Goal: Task Accomplishment & Management: Manage account settings

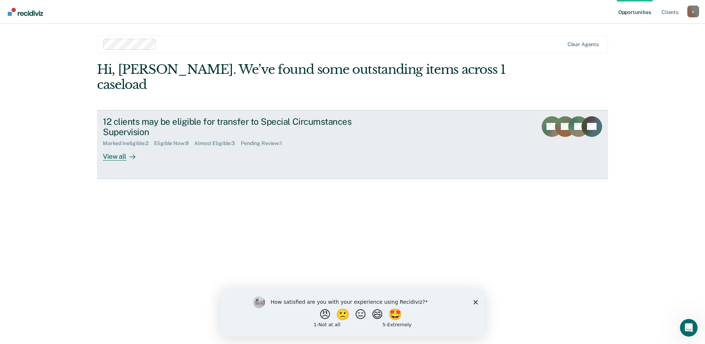
click at [126, 146] on div "View all" at bounding box center [123, 153] width 41 height 14
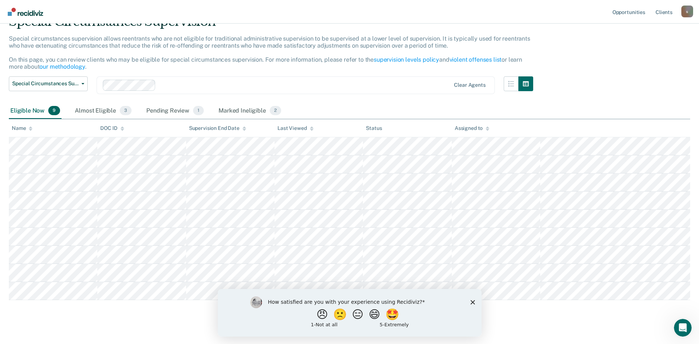
scroll to position [46, 0]
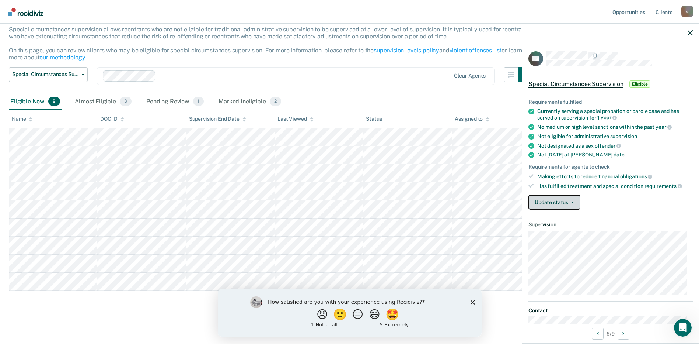
click at [575, 202] on button "Update status" at bounding box center [555, 202] width 52 height 15
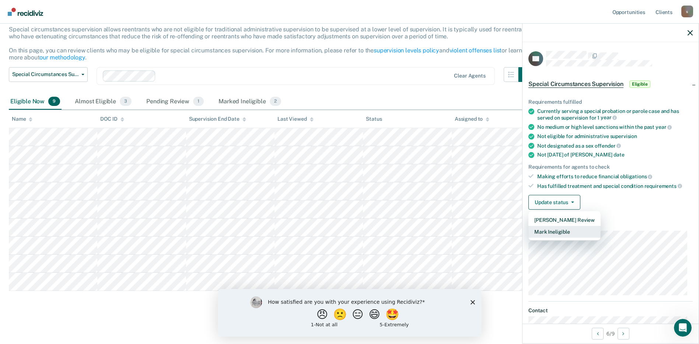
click at [570, 229] on button "Mark Ineligible" at bounding box center [565, 232] width 72 height 12
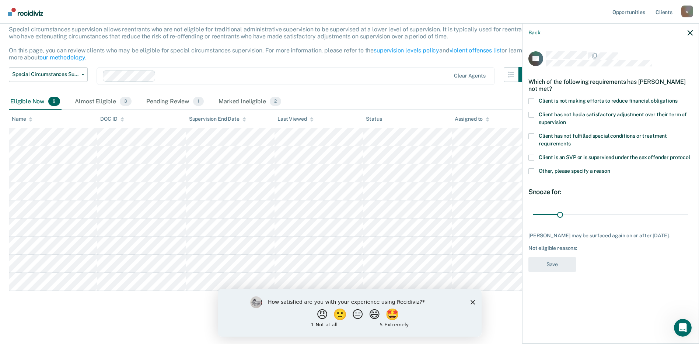
click at [532, 99] on span at bounding box center [532, 101] width 6 height 6
click at [678, 98] on input "Client is not making efforts to reduce financial obligations" at bounding box center [678, 98] width 0 height 0
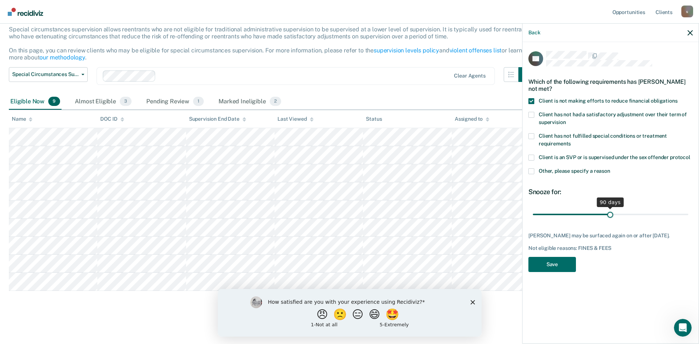
drag, startPoint x: 559, startPoint y: 212, endPoint x: 611, endPoint y: 211, distance: 51.6
type input "90"
click at [611, 211] on input "range" at bounding box center [611, 214] width 156 height 13
click at [555, 261] on button "Save" at bounding box center [553, 264] width 48 height 15
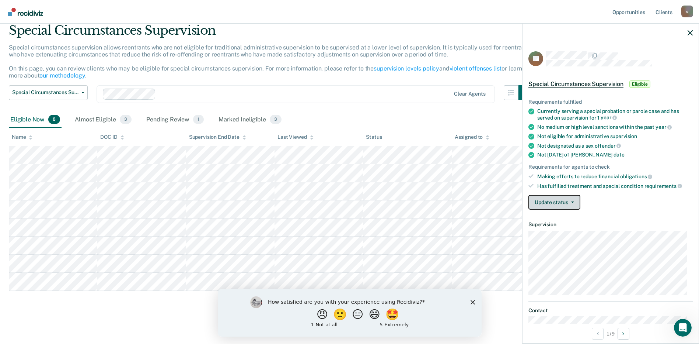
click at [574, 203] on button "Update status" at bounding box center [555, 202] width 52 height 15
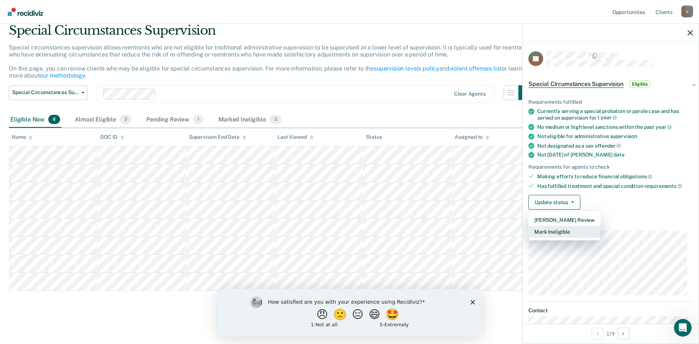
click at [572, 234] on button "Mark Ineligible" at bounding box center [565, 232] width 72 height 12
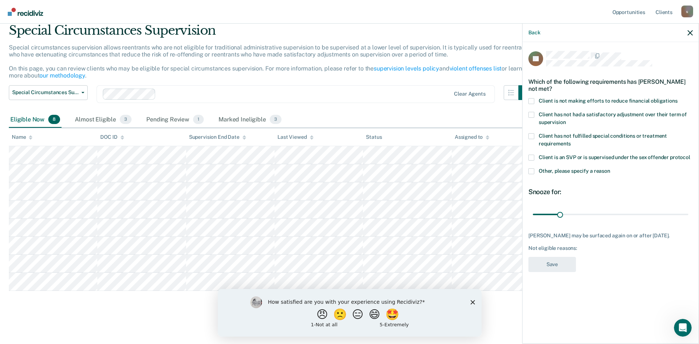
click at [530, 101] on span at bounding box center [532, 101] width 6 height 6
click at [678, 98] on input "Client is not making efforts to reduce financial obligations" at bounding box center [678, 98] width 0 height 0
drag, startPoint x: 561, startPoint y: 213, endPoint x: 598, endPoint y: 214, distance: 37.2
type input "75"
click at [598, 214] on input "range" at bounding box center [611, 214] width 156 height 13
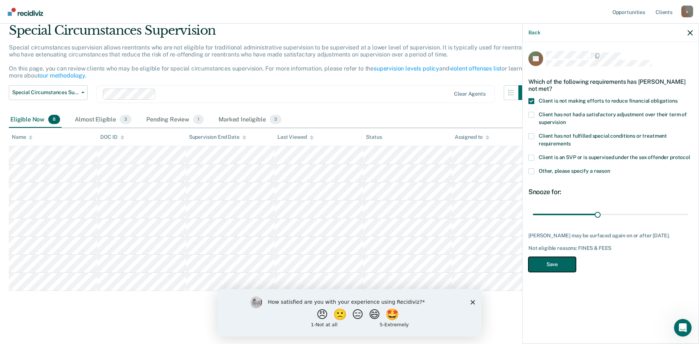
click at [560, 263] on button "Save" at bounding box center [553, 264] width 48 height 15
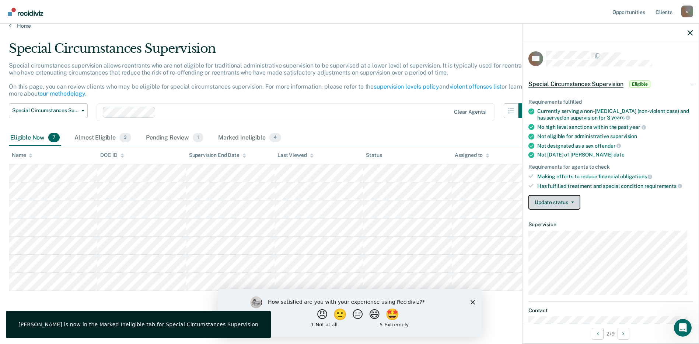
click at [577, 206] on button "Update status" at bounding box center [555, 202] width 52 height 15
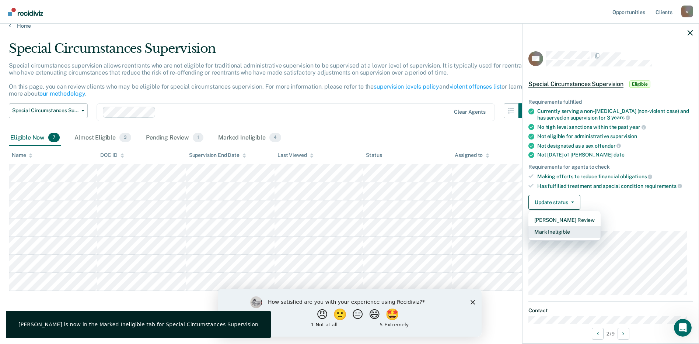
click at [575, 232] on button "Mark Ineligible" at bounding box center [565, 232] width 72 height 12
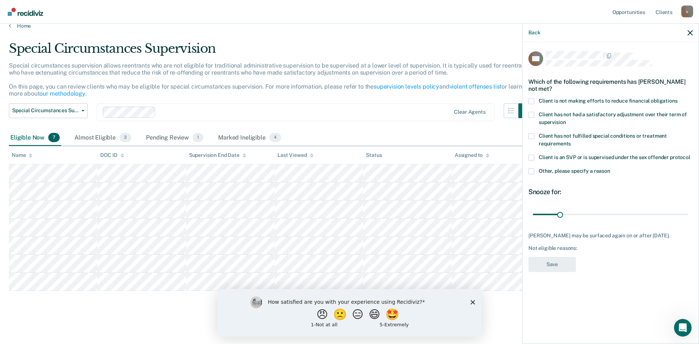
click at [533, 102] on span at bounding box center [532, 101] width 6 height 6
click at [678, 98] on input "Client is not making efforts to reduce financial obligations" at bounding box center [678, 98] width 0 height 0
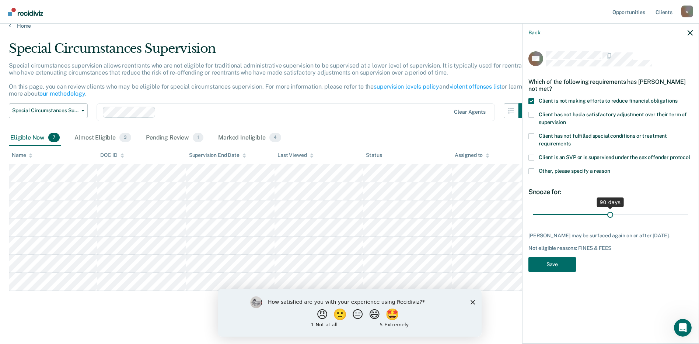
drag, startPoint x: 561, startPoint y: 211, endPoint x: 610, endPoint y: 215, distance: 49.6
type input "90"
click at [610, 215] on input "range" at bounding box center [611, 214] width 156 height 13
click at [564, 272] on button "Save" at bounding box center [553, 264] width 48 height 15
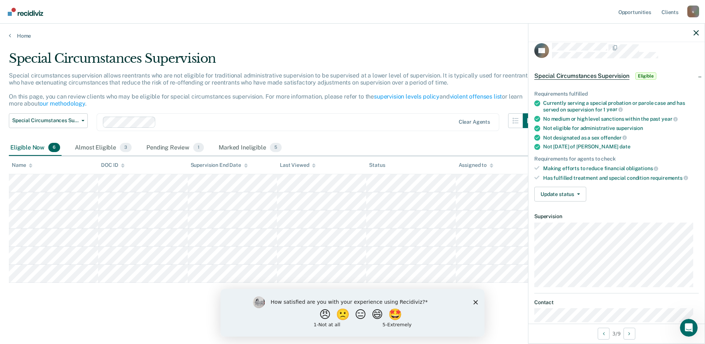
scroll to position [0, 0]
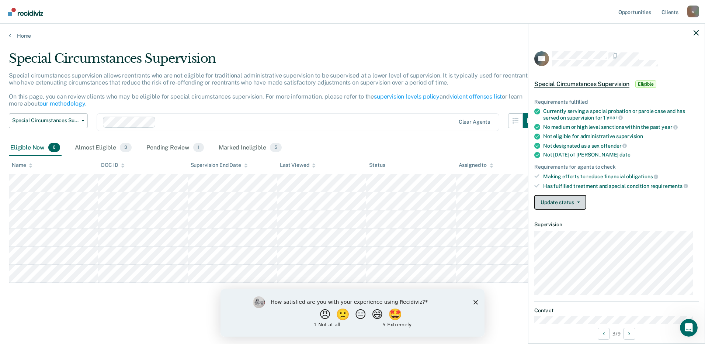
click at [576, 203] on button "Update status" at bounding box center [560, 202] width 52 height 15
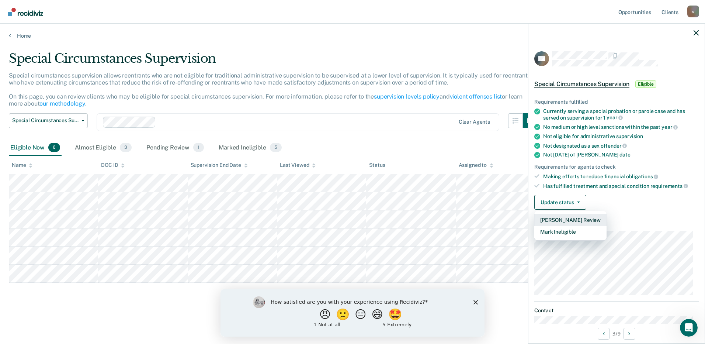
click at [576, 219] on button "[PERSON_NAME] Review" at bounding box center [570, 220] width 72 height 12
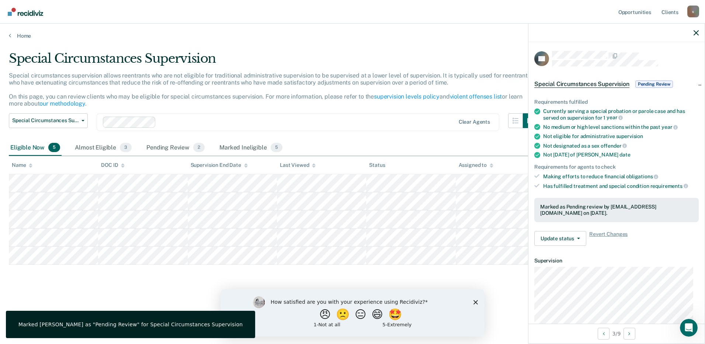
click at [653, 83] on span "Pending Review" at bounding box center [654, 83] width 38 height 7
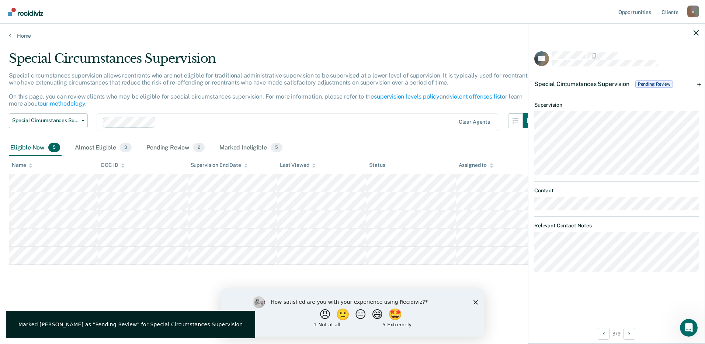
click at [653, 83] on span "Pending Review" at bounding box center [654, 83] width 38 height 7
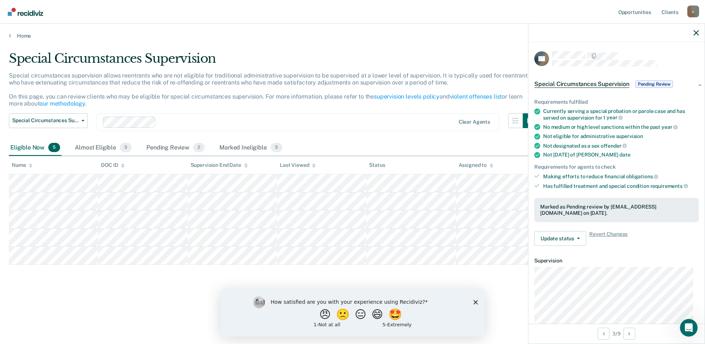
click at [697, 84] on div "Special Circumstances Supervision Pending Review" at bounding box center [616, 84] width 176 height 24
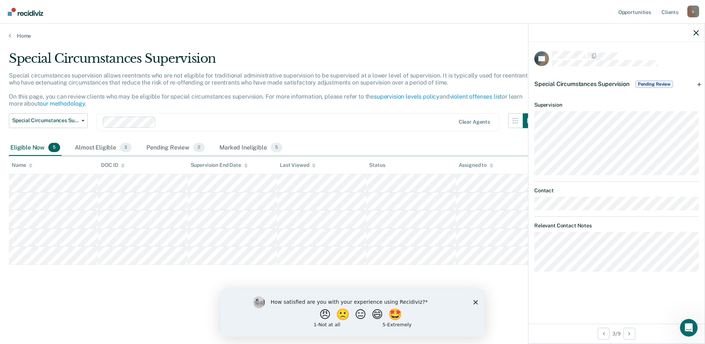
click at [697, 84] on div "Special Circumstances Supervision Pending Review" at bounding box center [616, 84] width 176 height 24
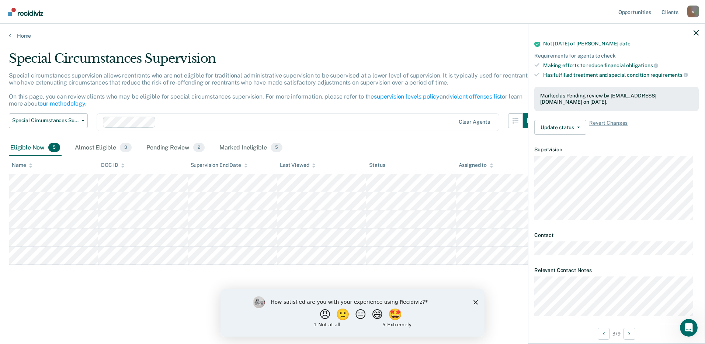
scroll to position [118, 0]
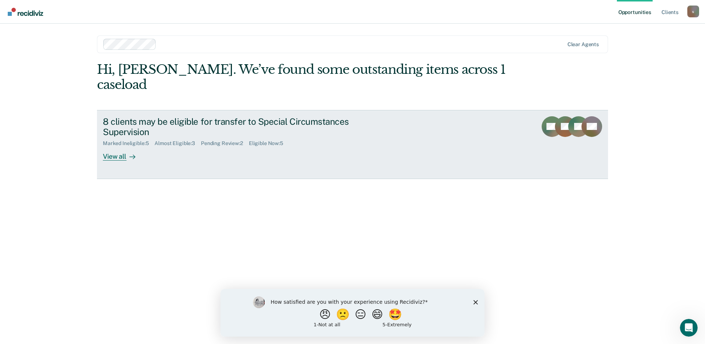
click at [128, 152] on div at bounding box center [130, 156] width 9 height 8
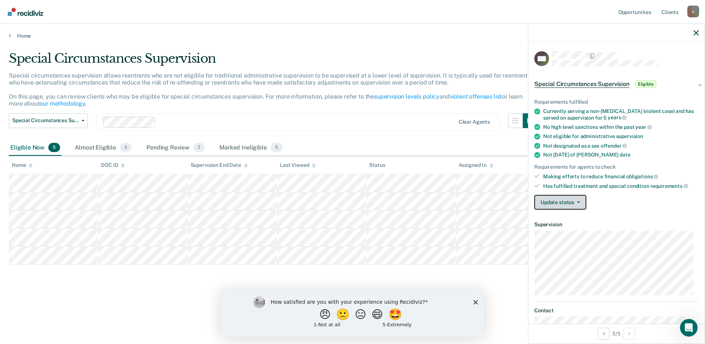
click at [582, 199] on button "Update status" at bounding box center [560, 202] width 52 height 15
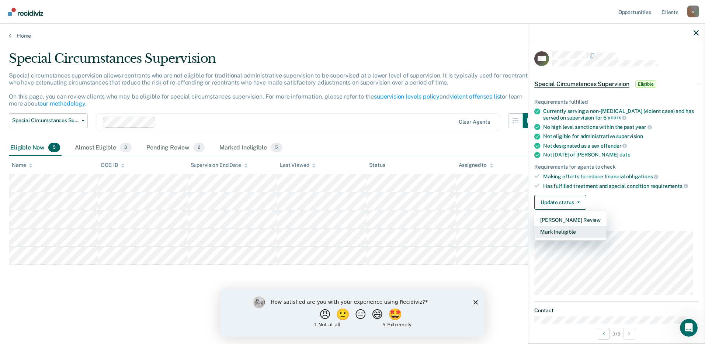
click at [570, 230] on button "Mark Ineligible" at bounding box center [570, 232] width 72 height 12
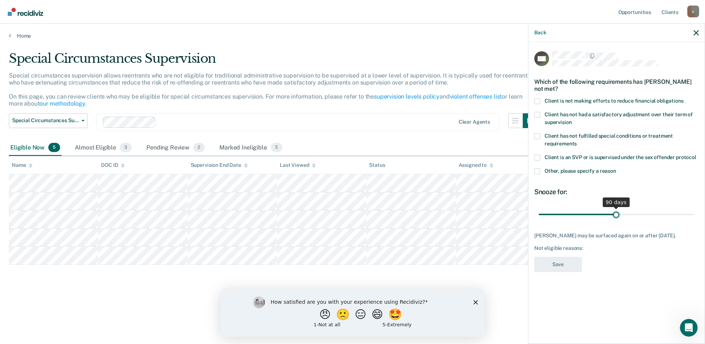
drag, startPoint x: 567, startPoint y: 215, endPoint x: 616, endPoint y: 211, distance: 49.2
type input "90"
click at [616, 211] on input "range" at bounding box center [617, 214] width 156 height 13
click at [539, 101] on span at bounding box center [537, 101] width 6 height 6
click at [684, 98] on input "Client is not making efforts to reduce financial obligations" at bounding box center [684, 98] width 0 height 0
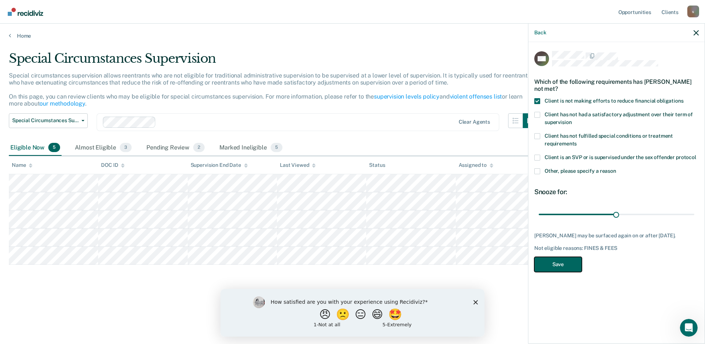
click at [556, 258] on button "Save" at bounding box center [558, 264] width 48 height 15
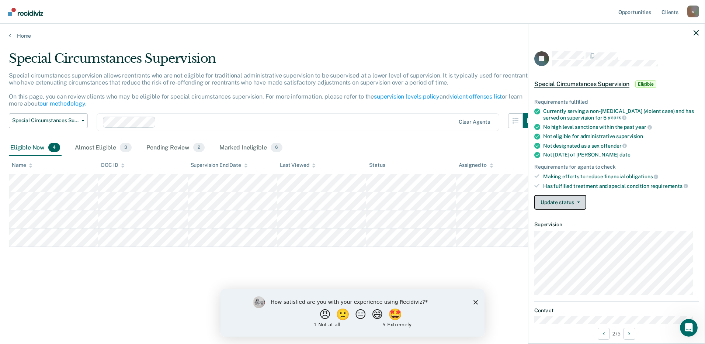
click at [581, 203] on button "Update status" at bounding box center [560, 202] width 52 height 15
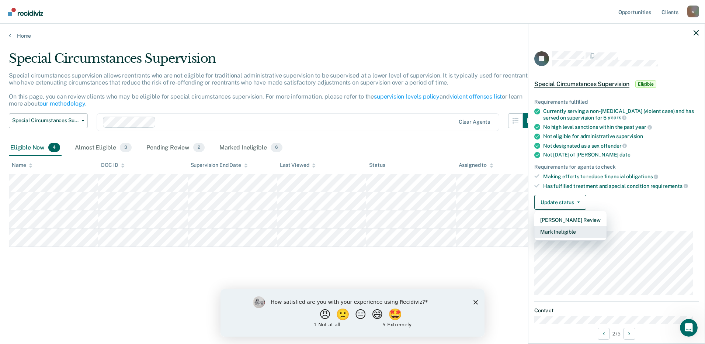
click at [571, 230] on button "Mark Ineligible" at bounding box center [570, 232] width 72 height 12
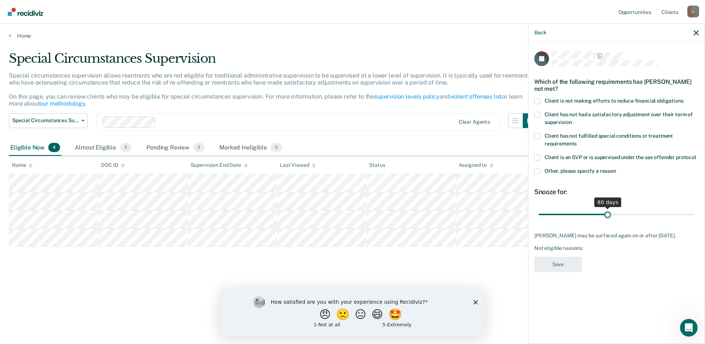
drag, startPoint x: 565, startPoint y: 214, endPoint x: 608, endPoint y: 212, distance: 42.4
type input "80"
click at [608, 212] on input "range" at bounding box center [617, 214] width 156 height 13
click at [539, 101] on span at bounding box center [537, 101] width 6 height 6
click at [684, 98] on input "Client is not making efforts to reduce financial obligations" at bounding box center [684, 98] width 0 height 0
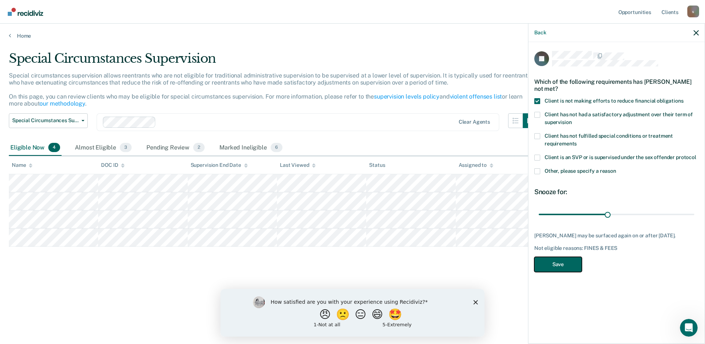
click at [565, 263] on button "Save" at bounding box center [558, 264] width 48 height 15
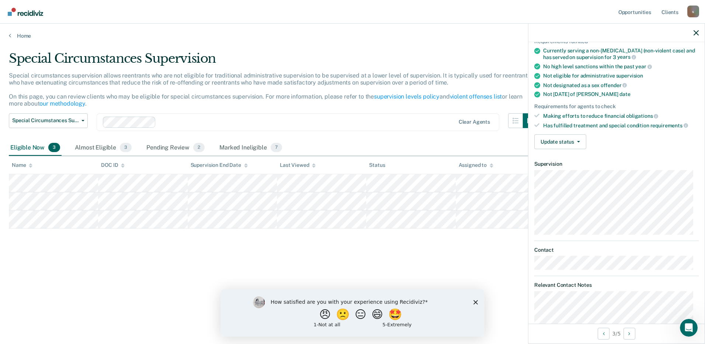
scroll to position [43, 0]
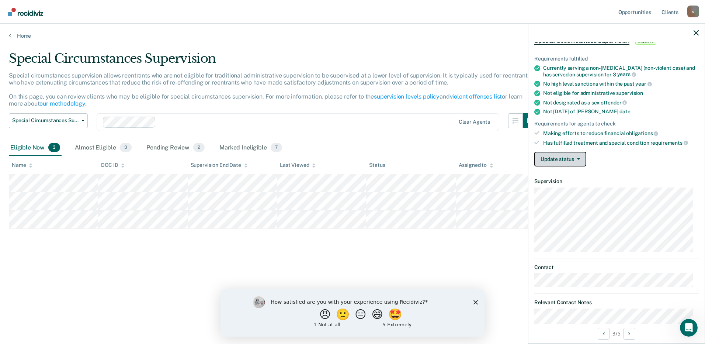
click at [577, 156] on button "Update status" at bounding box center [560, 159] width 52 height 15
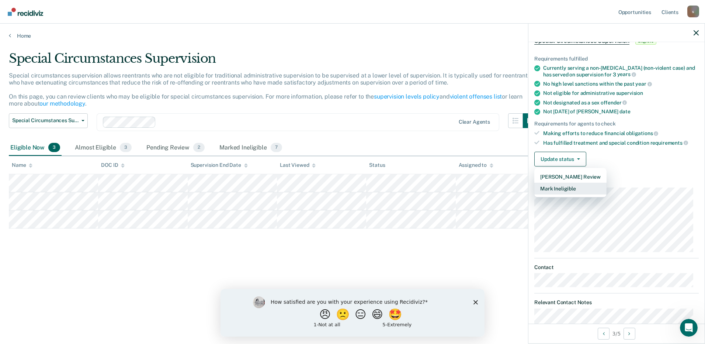
click at [570, 191] on button "Mark Ineligible" at bounding box center [570, 188] width 72 height 12
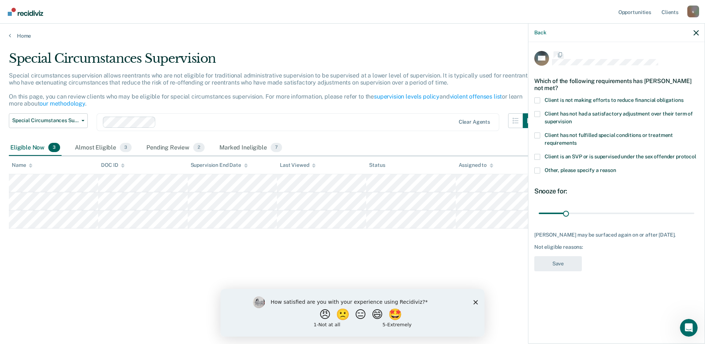
scroll to position [0, 0]
click at [537, 100] on span at bounding box center [537, 101] width 6 height 6
click at [684, 98] on input "Client is not making efforts to reduce financial obligations" at bounding box center [684, 98] width 0 height 0
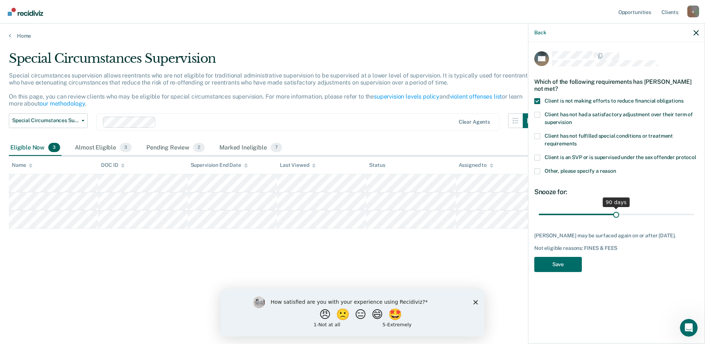
drag, startPoint x: 566, startPoint y: 212, endPoint x: 616, endPoint y: 210, distance: 49.5
type input "90"
click at [616, 210] on input "range" at bounding box center [617, 214] width 156 height 13
click at [562, 270] on button "Save" at bounding box center [558, 264] width 48 height 15
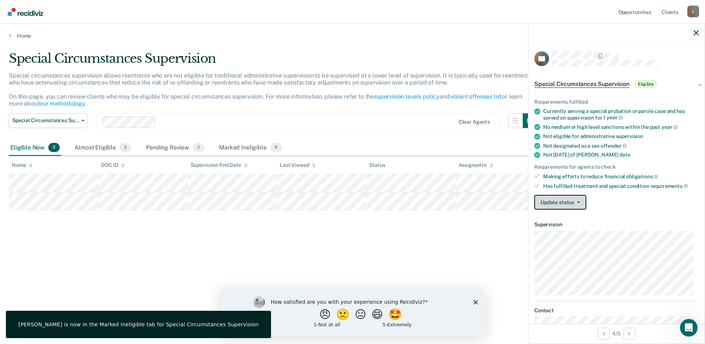
click at [577, 199] on button "Update status" at bounding box center [560, 202] width 52 height 15
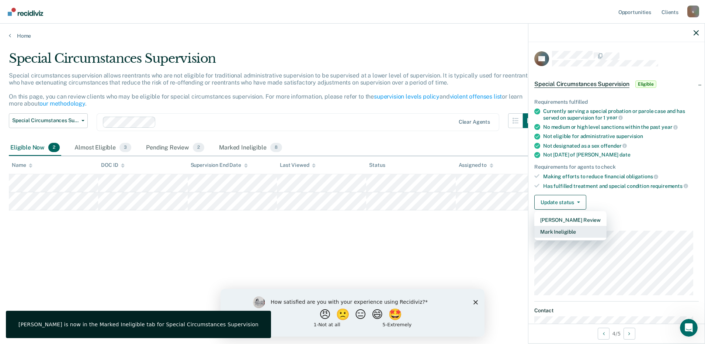
click at [567, 228] on button "Mark Ineligible" at bounding box center [570, 232] width 72 height 12
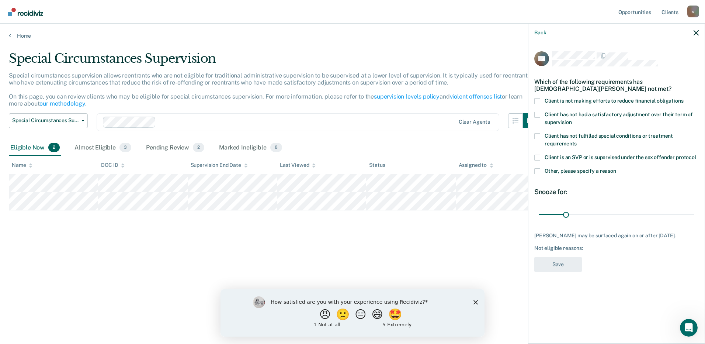
click at [537, 98] on span at bounding box center [537, 101] width 6 height 6
click at [684, 98] on input "Client is not making efforts to reduce financial obligations" at bounding box center [684, 98] width 0 height 0
drag, startPoint x: 564, startPoint y: 211, endPoint x: 604, endPoint y: 209, distance: 39.1
type input "75"
click at [604, 209] on input "range" at bounding box center [617, 214] width 156 height 13
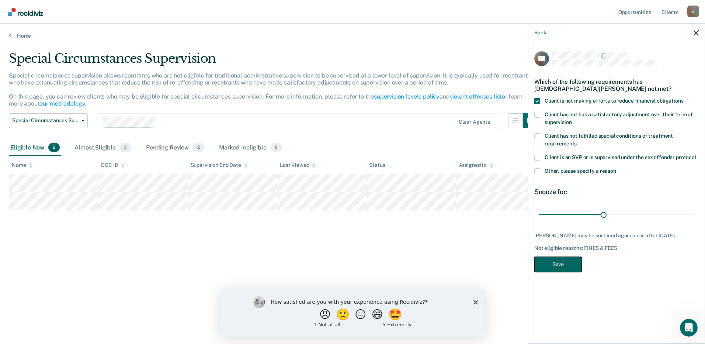
click at [567, 260] on button "Save" at bounding box center [558, 264] width 48 height 15
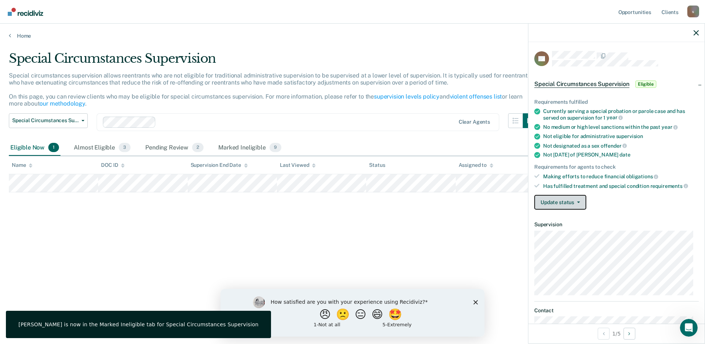
click at [583, 197] on button "Update status" at bounding box center [560, 202] width 52 height 15
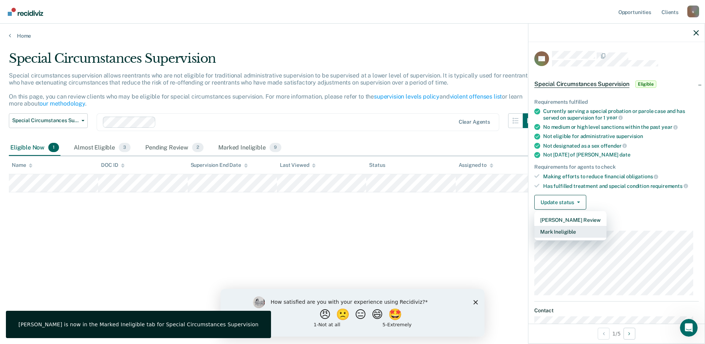
click at [577, 229] on button "Mark Ineligible" at bounding box center [570, 232] width 72 height 12
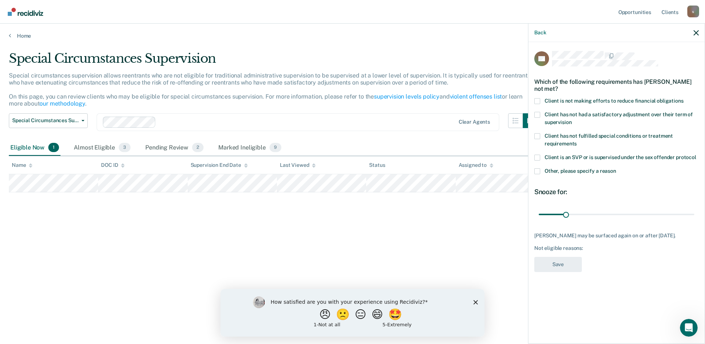
click at [537, 115] on span at bounding box center [537, 115] width 6 height 6
click at [571, 119] on input "Client has not had a satisfactory adjustment over their term of supervision" at bounding box center [571, 119] width 0 height 0
drag, startPoint x: 566, startPoint y: 211, endPoint x: 604, endPoint y: 210, distance: 38.0
type input "75"
click at [604, 210] on input "range" at bounding box center [617, 214] width 156 height 13
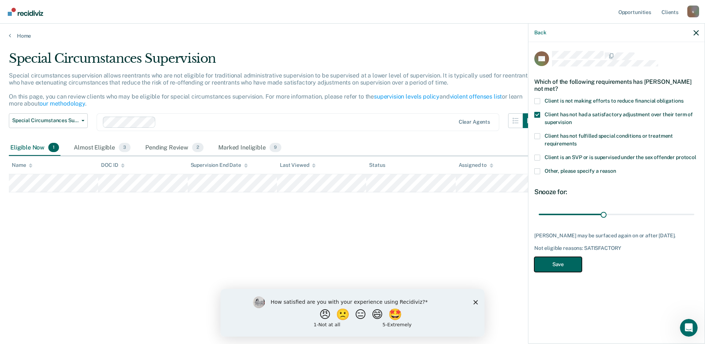
click at [559, 270] on button "Save" at bounding box center [558, 264] width 48 height 15
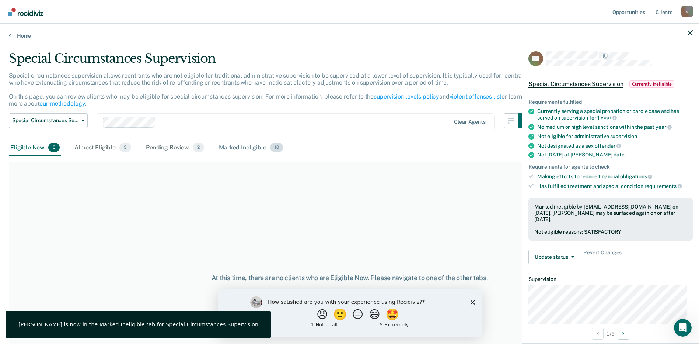
click at [246, 150] on div "Marked Ineligible 10" at bounding box center [251, 148] width 67 height 16
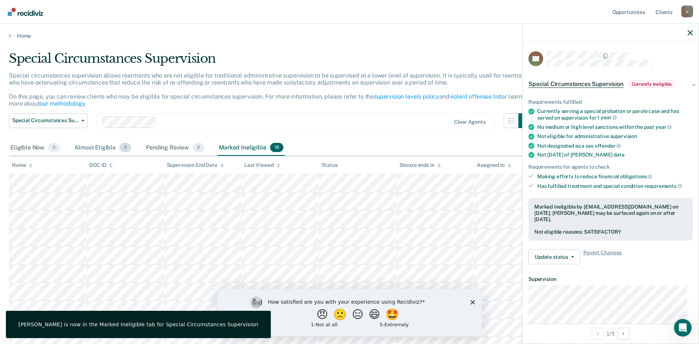
click at [93, 145] on div "Almost Eligible 3" at bounding box center [103, 148] width 60 height 16
